Goal: Information Seeking & Learning: Find specific fact

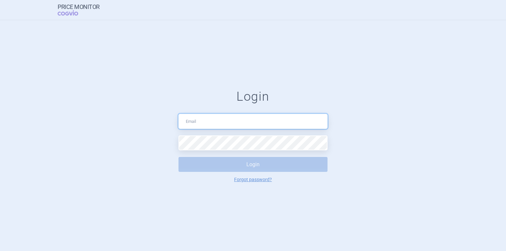
click at [201, 125] on input "text" at bounding box center [252, 121] width 149 height 15
type input "[PERSON_NAME][EMAIL_ADDRESS][PERSON_NAME][DOMAIN_NAME]"
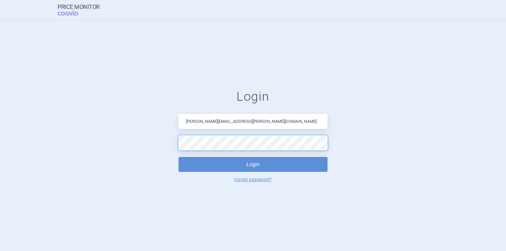
click at [178, 157] on button "Login" at bounding box center [252, 164] width 149 height 15
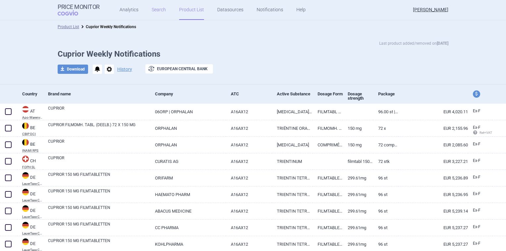
click at [155, 9] on link "Search" at bounding box center [159, 10] width 14 height 20
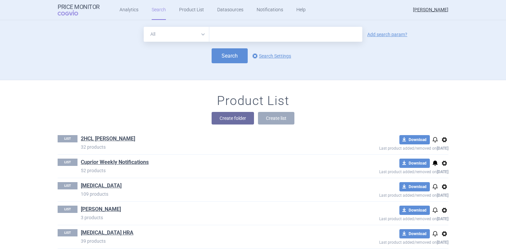
click at [217, 35] on input "text" at bounding box center [285, 34] width 153 height 15
type input "temozolomid"
click at [220, 55] on button "Search" at bounding box center [229, 55] width 36 height 15
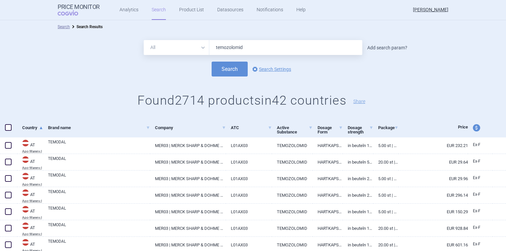
click at [383, 48] on link "Add search param?" at bounding box center [387, 47] width 40 height 5
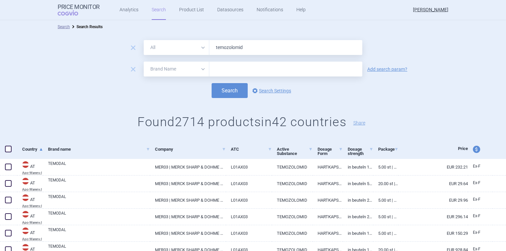
click at [198, 69] on select "All Brand Name ATC Company Active Substance Country Newer than" at bounding box center [177, 69] width 66 height 15
select select "country"
click at [144, 62] on select "All Brand Name ATC Company Active Substance Country Newer than" at bounding box center [177, 69] width 66 height 15
click at [248, 68] on input "text" at bounding box center [285, 69] width 146 height 9
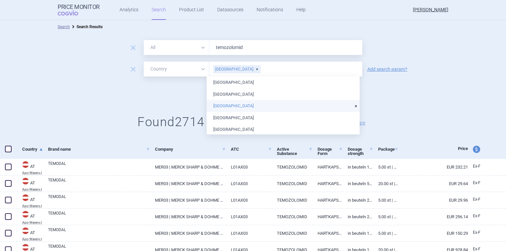
click at [233, 103] on li "[GEOGRAPHIC_DATA]" at bounding box center [282, 106] width 153 height 12
click at [221, 106] on li "[GEOGRAPHIC_DATA]" at bounding box center [282, 106] width 153 height 12
click at [217, 104] on li "[GEOGRAPHIC_DATA]" at bounding box center [282, 106] width 153 height 12
click at [190, 96] on div "Search options Search Settings" at bounding box center [253, 90] width 506 height 15
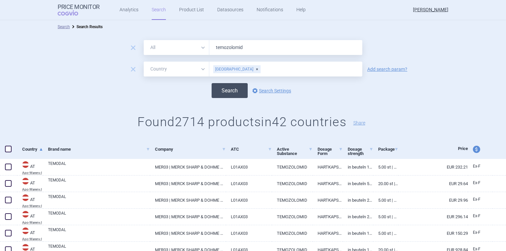
click at [222, 88] on button "Search" at bounding box center [229, 90] width 36 height 15
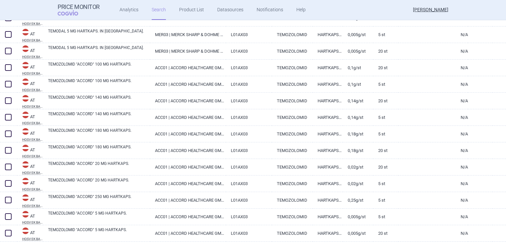
scroll to position [773, 0]
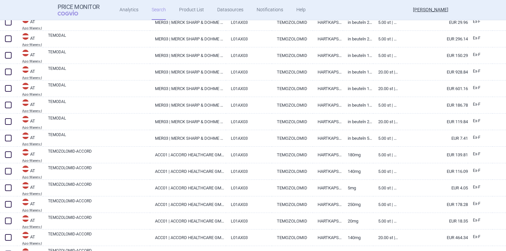
select select "country"
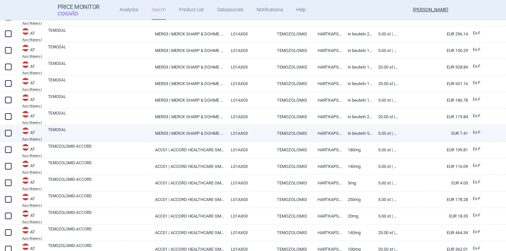
scroll to position [198, 0]
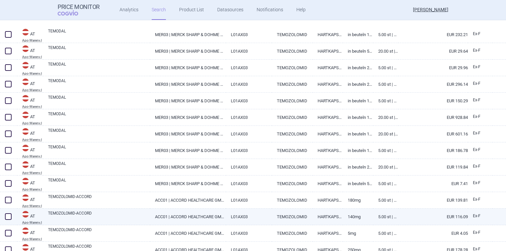
select select "country"
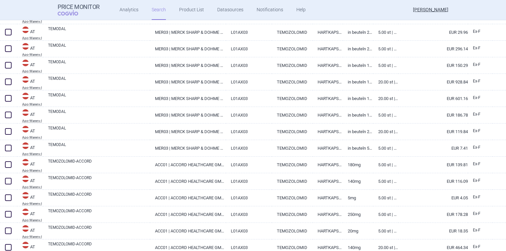
scroll to position [178, 0]
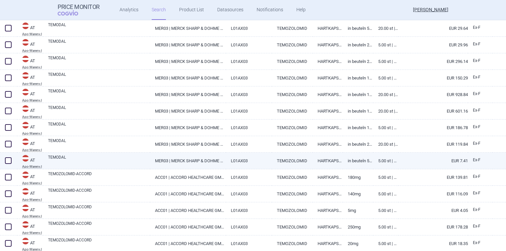
select select "country"
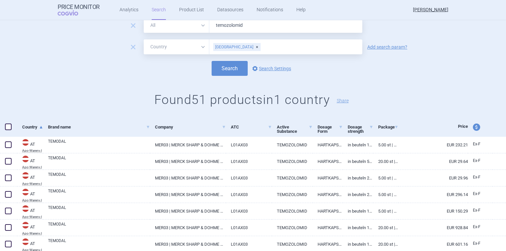
scroll to position [0, 0]
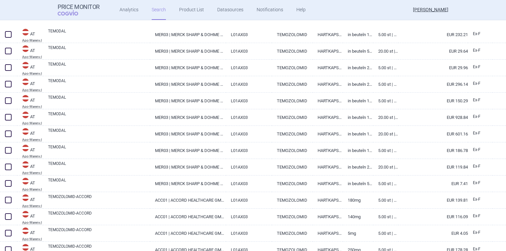
select select "country"
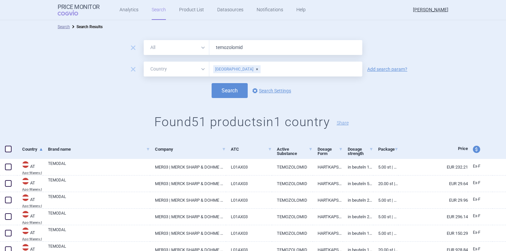
click at [229, 69] on div "[GEOGRAPHIC_DATA]" at bounding box center [236, 69] width 47 height 8
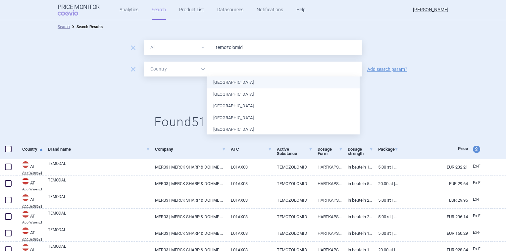
click at [231, 69] on input "text" at bounding box center [285, 69] width 146 height 9
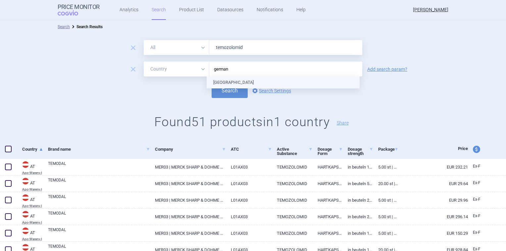
type input "[GEOGRAPHIC_DATA]"
click at [224, 83] on ul "[GEOGRAPHIC_DATA]" at bounding box center [282, 82] width 153 height 12
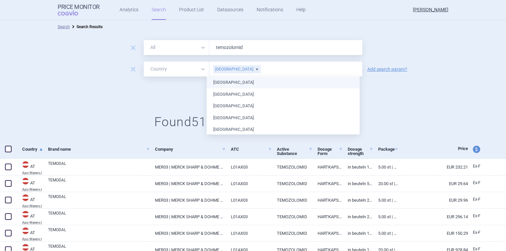
click at [177, 91] on div "Search options Search Settings" at bounding box center [253, 90] width 506 height 15
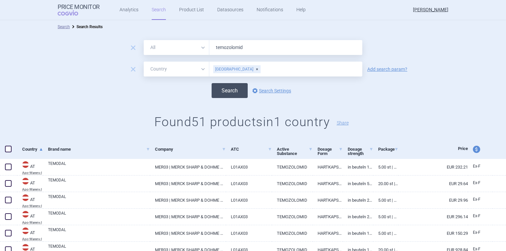
click at [223, 88] on button "Search" at bounding box center [229, 90] width 36 height 15
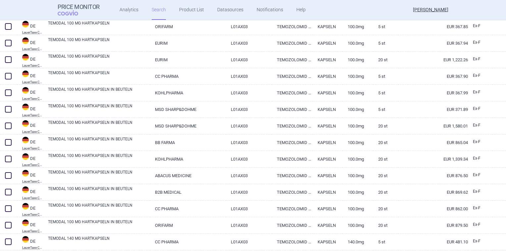
scroll to position [132, 0]
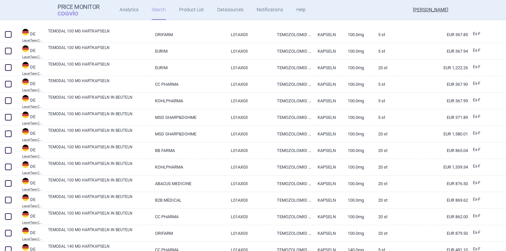
select select "country"
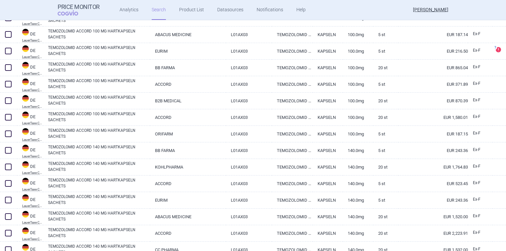
scroll to position [1584, 0]
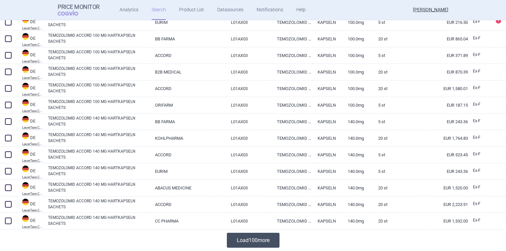
click at [242, 233] on button "Load 100 more" at bounding box center [253, 240] width 53 height 15
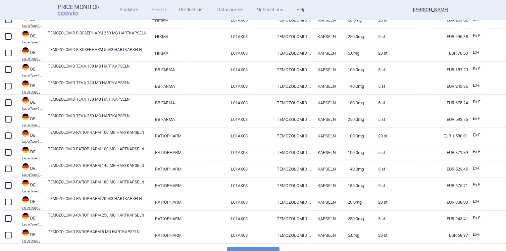
scroll to position [3238, 0]
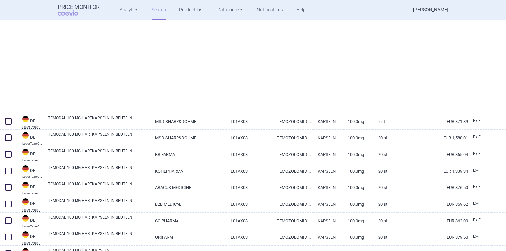
select select "country"
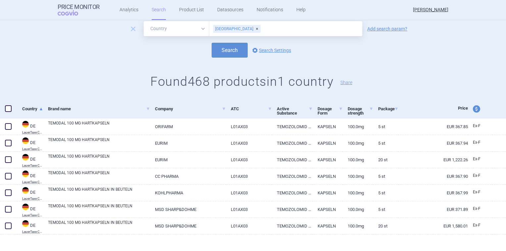
scroll to position [0, 0]
